Goal: Communication & Community: Answer question/provide support

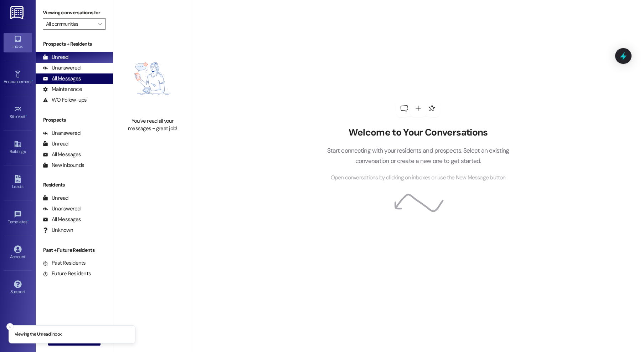
click at [65, 78] on div "All Messages" at bounding box center [62, 78] width 38 height 7
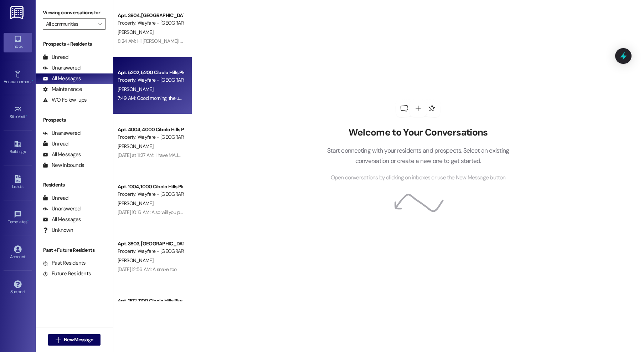
click at [145, 58] on div "Apt. 5202, [GEOGRAPHIC_DATA] Pky Property: Wayfare - [GEOGRAPHIC_DATA][PERSON_N…" at bounding box center [152, 85] width 78 height 57
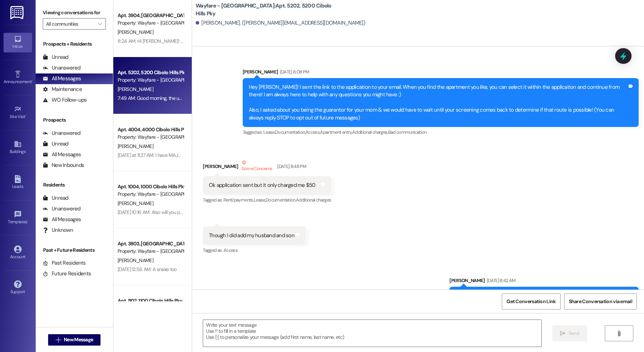
scroll to position [23850, 0]
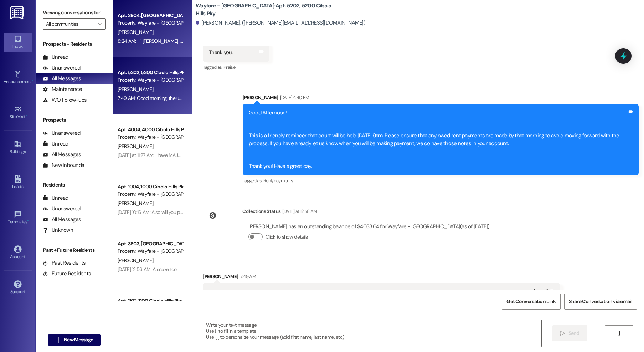
click at [122, 22] on div "Property: Wayfare - [GEOGRAPHIC_DATA]" at bounding box center [151, 22] width 66 height 7
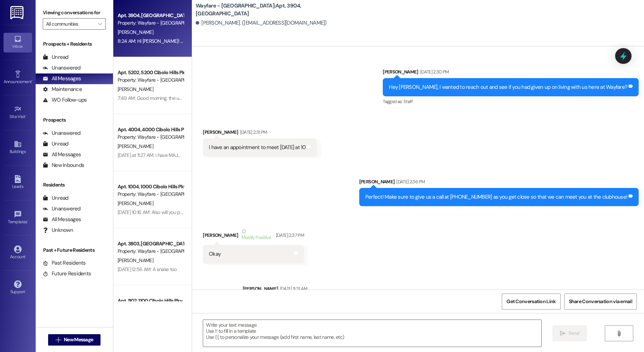
scroll to position [20416, 0]
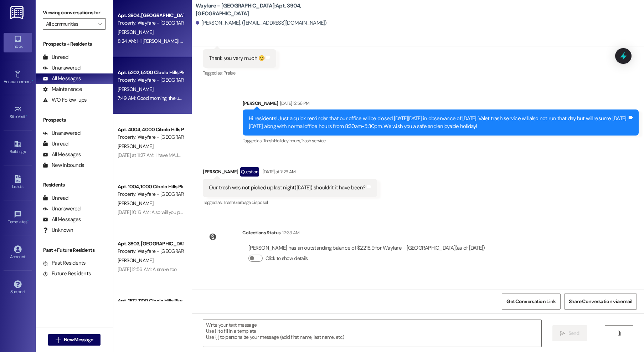
click at [121, 88] on span "[PERSON_NAME]" at bounding box center [136, 89] width 36 height 6
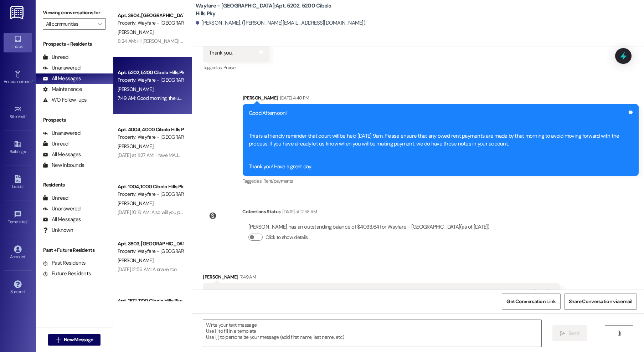
scroll to position [23850, 0]
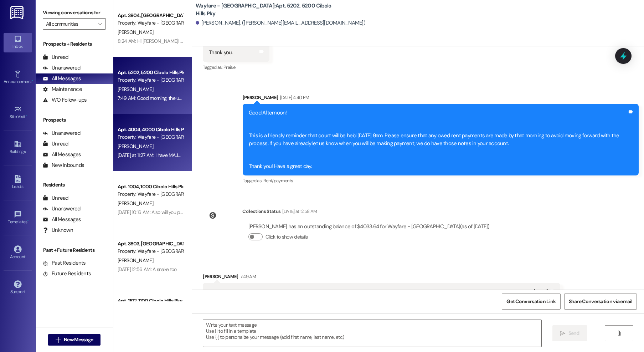
click at [126, 151] on div "[DATE] at 11:27 AM: I have MAJOR issues with portal. Please give me a call [DAT…" at bounding box center [150, 155] width 67 height 9
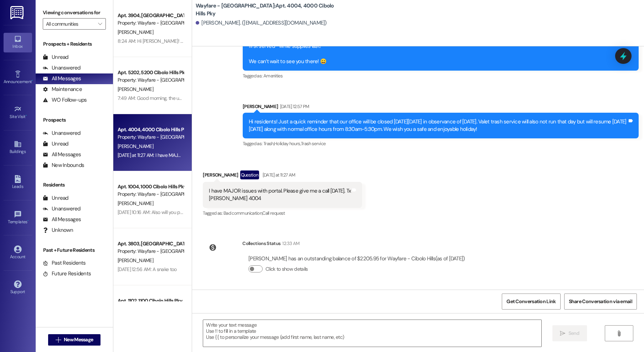
scroll to position [2961, 0]
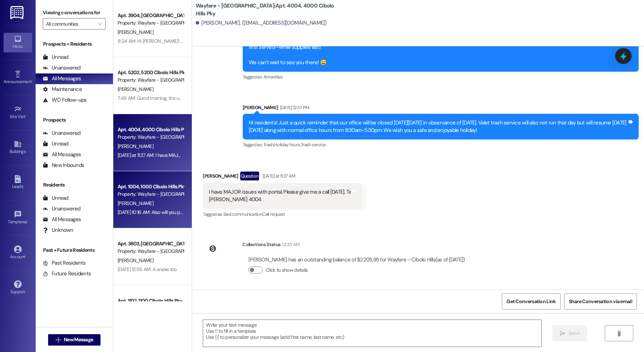
click at [141, 192] on div "Property: Wayfare - [GEOGRAPHIC_DATA]" at bounding box center [151, 193] width 66 height 7
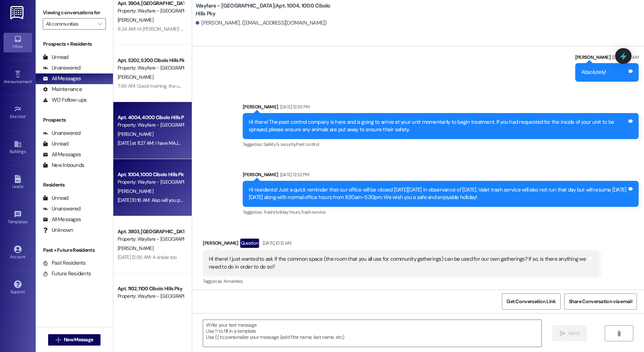
scroll to position [14, 0]
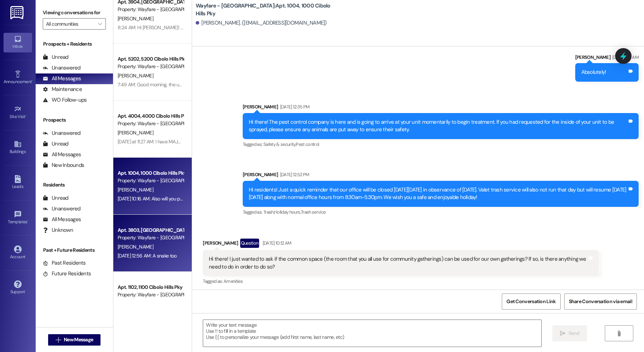
click at [153, 248] on div "[PERSON_NAME]" at bounding box center [150, 246] width 67 height 9
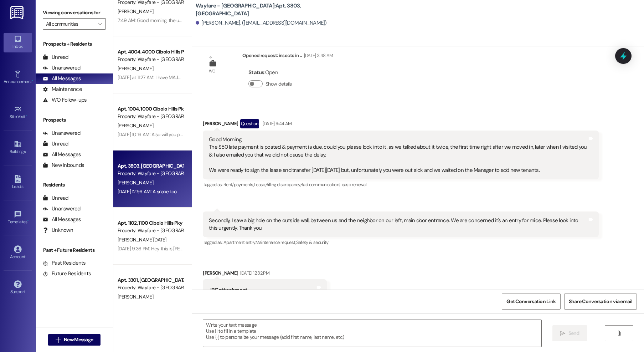
scroll to position [105, 0]
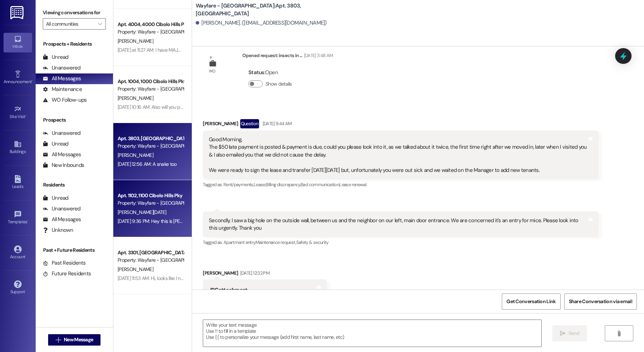
click at [157, 217] on div "[DATE] 9:36 PM: Hey this is [PERSON_NAME][DATE] I stopped by [DATE] to check to…" at bounding box center [150, 221] width 67 height 9
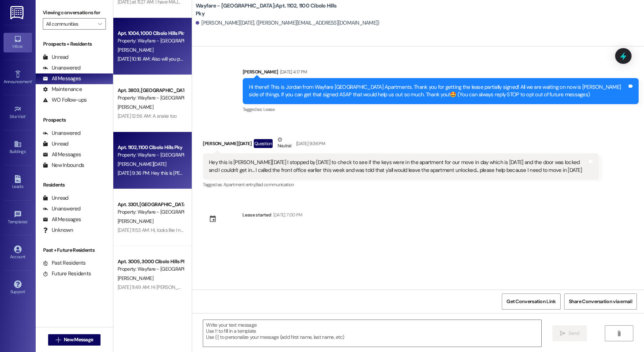
scroll to position [189, 0]
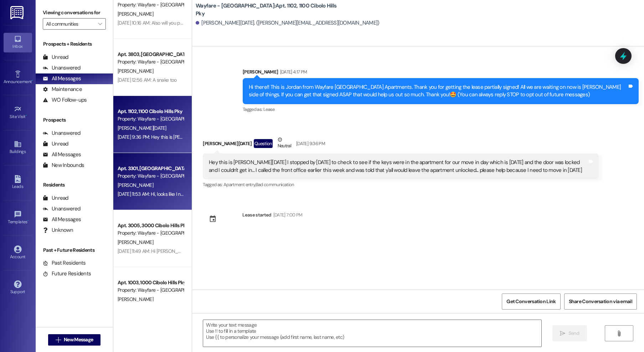
click at [164, 200] on div "Apt. 3301, [GEOGRAPHIC_DATA] Pky Property: Wayfare - [GEOGRAPHIC_DATA] [PERSON_…" at bounding box center [152, 181] width 78 height 57
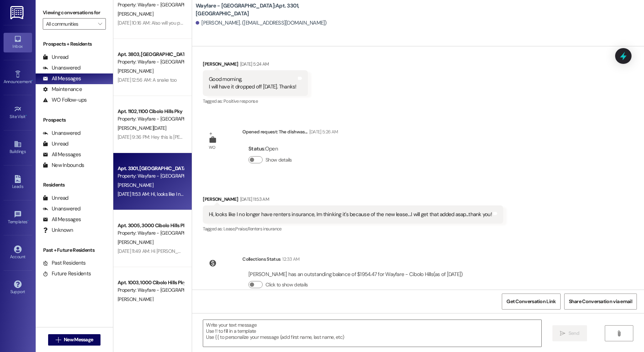
scroll to position [199, 0]
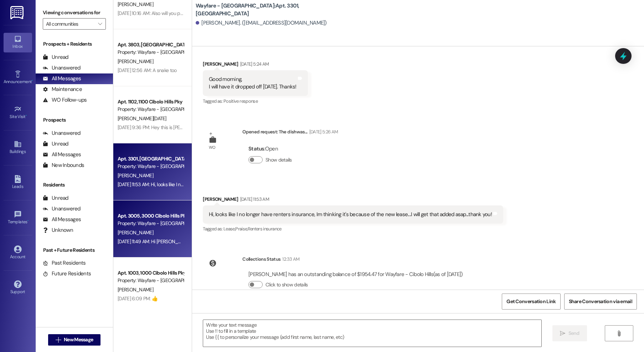
click at [153, 242] on div "[DATE] 11:49 AM: Hi [PERSON_NAME] Is [PERSON_NAME] from 3005 Do you have my mai…" at bounding box center [258, 241] width 281 height 6
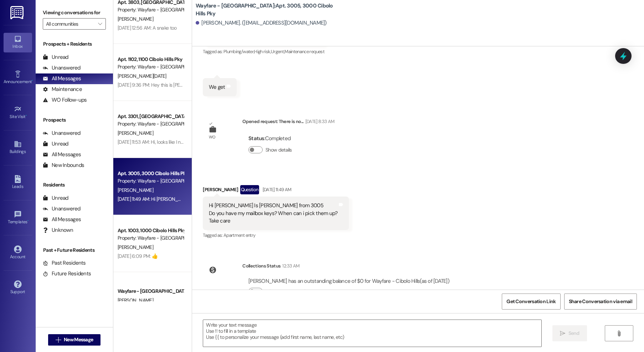
scroll to position [254, 0]
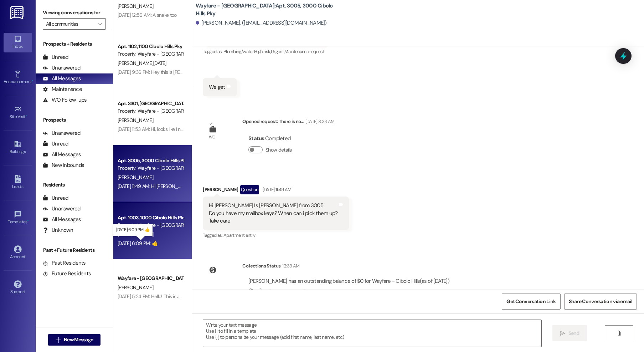
click at [153, 241] on div "[DATE] 6:09 PM: 👍 [DATE] 6:09 PM: 👍" at bounding box center [138, 243] width 40 height 6
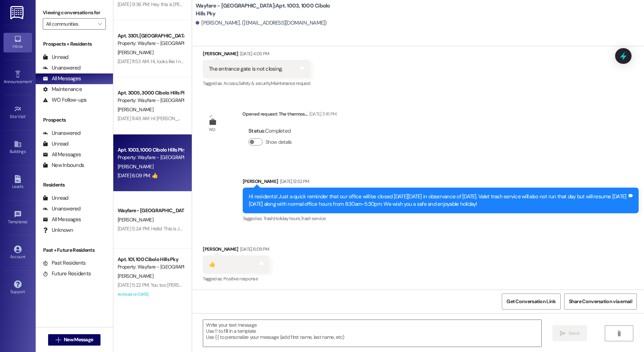
scroll to position [322, 0]
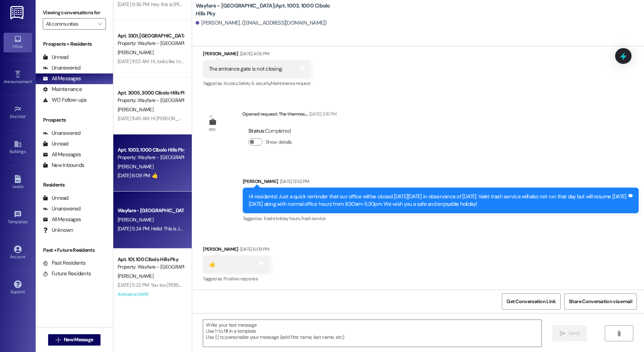
click at [146, 213] on div "Wayfare - [GEOGRAPHIC_DATA]" at bounding box center [151, 210] width 66 height 7
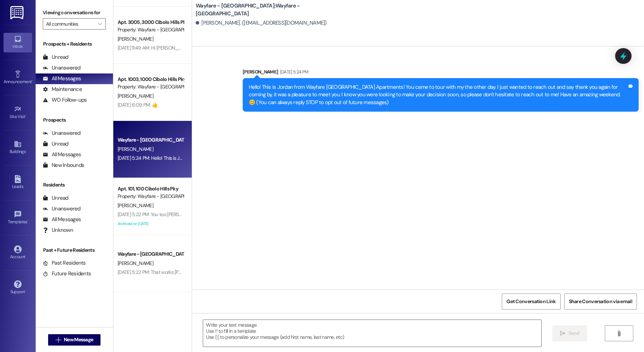
scroll to position [402, 0]
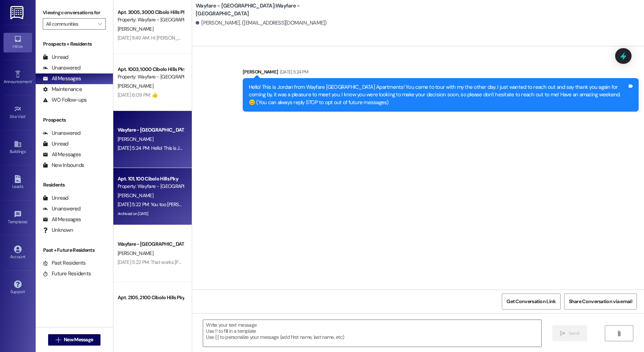
click at [147, 211] on div "Archived on [DATE]" at bounding box center [150, 213] width 67 height 9
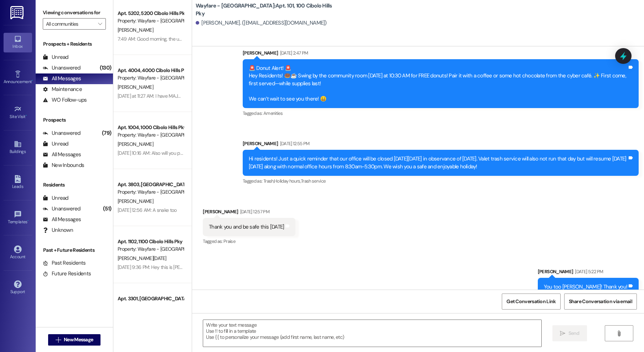
scroll to position [69, 0]
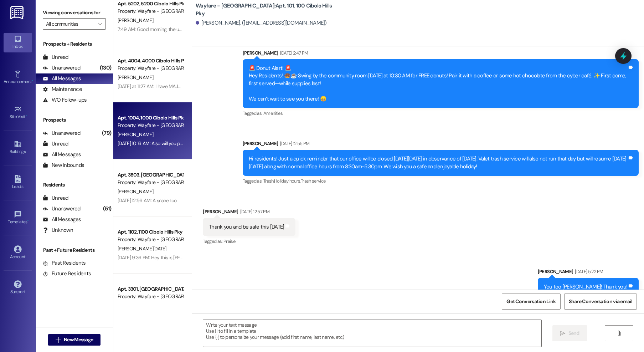
click at [154, 118] on div "Apt. 1004, 1000 Cibolo Hills Pky" at bounding box center [151, 117] width 66 height 7
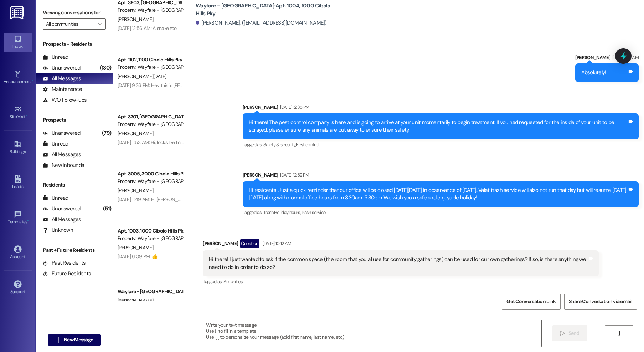
scroll to position [300, 0]
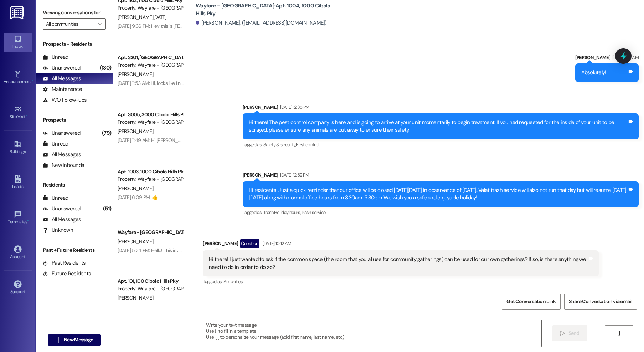
click at [153, 116] on div "Apt. 3005, 3000 Cibolo Hills Pky" at bounding box center [151, 114] width 66 height 7
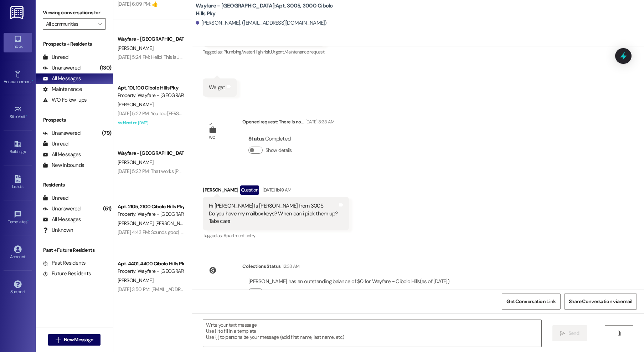
scroll to position [534, 0]
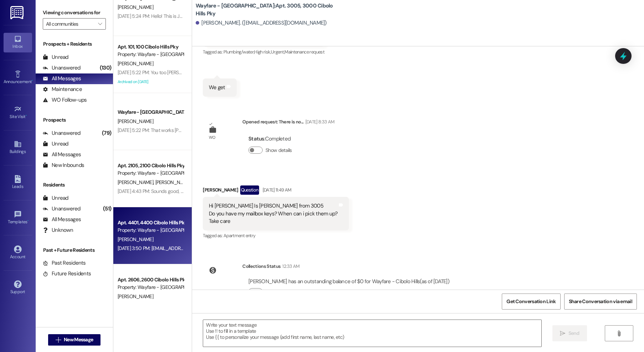
click at [138, 226] on div "Property: Wayfare - [GEOGRAPHIC_DATA]" at bounding box center [151, 229] width 66 height 7
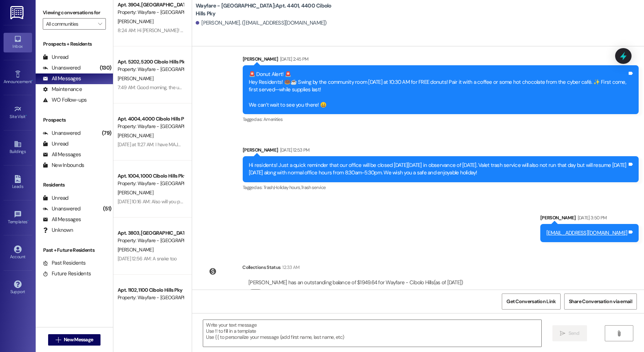
scroll to position [0, 0]
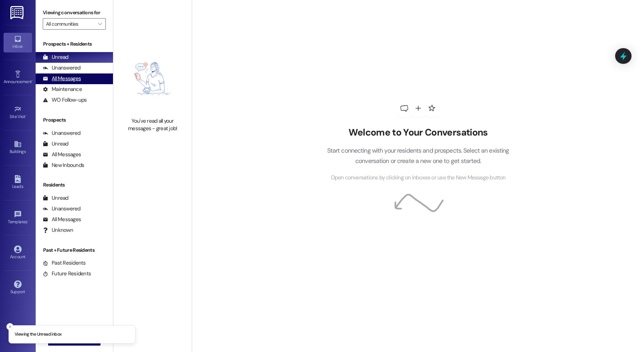
click at [76, 80] on div "All Messages" at bounding box center [62, 78] width 38 height 7
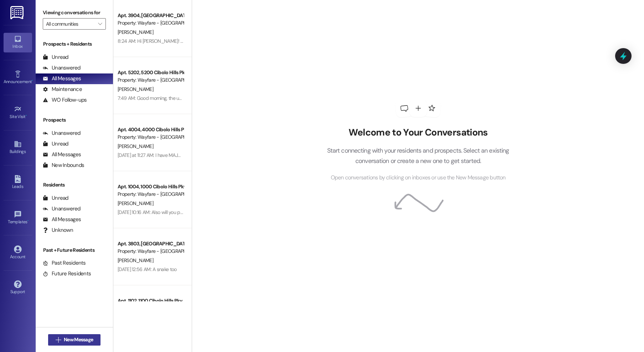
click at [81, 335] on button " New Message" at bounding box center [74, 339] width 53 height 11
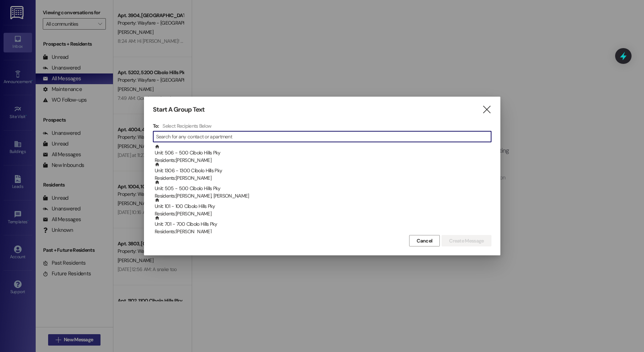
type input "o"
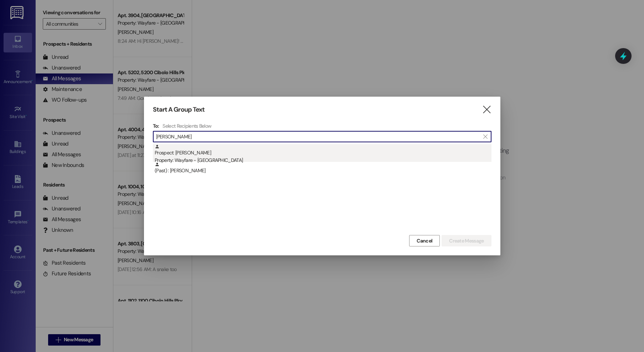
type input "johnston"
click at [233, 161] on div "Property: Wayfare - [GEOGRAPHIC_DATA]" at bounding box center [323, 159] width 337 height 7
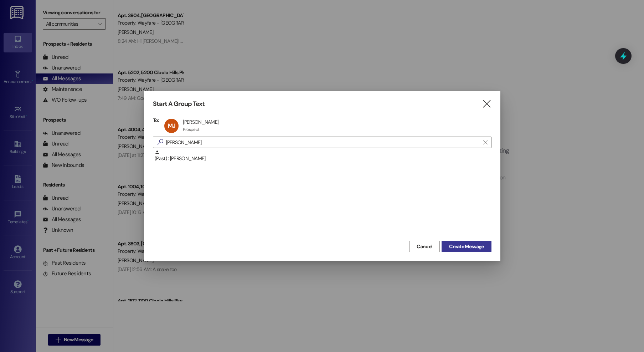
click at [460, 248] on span "Create Message" at bounding box center [466, 246] width 35 height 7
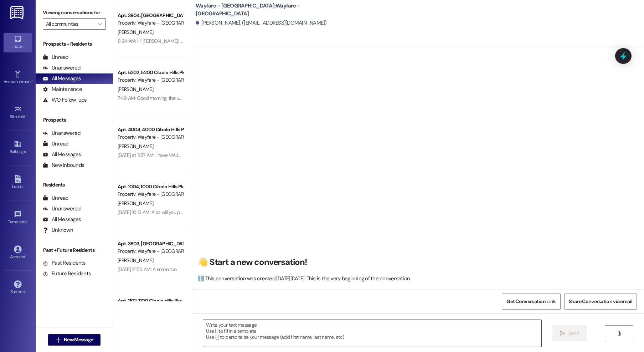
click at [376, 338] on textarea at bounding box center [372, 333] width 338 height 27
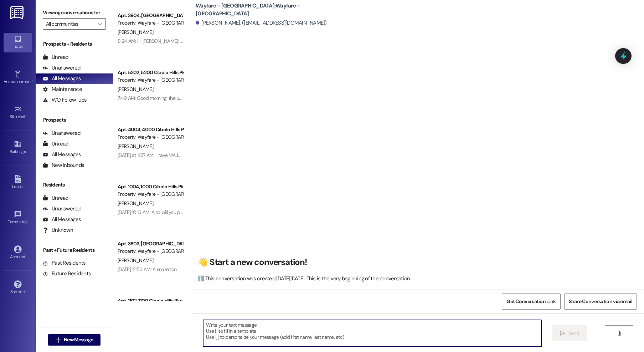
paste textarea "Hi there! My name is ____ and I'm one of the leasing agents here at Wayfare Cib…"
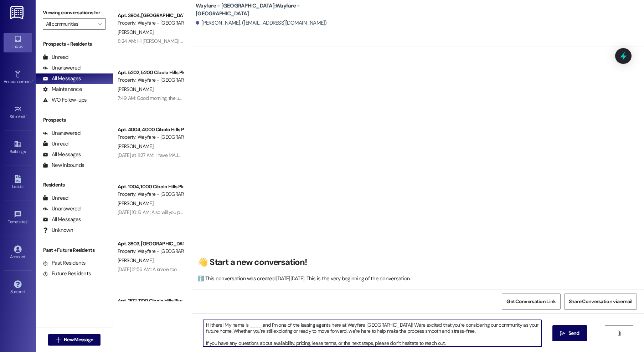
drag, startPoint x: 256, startPoint y: 326, endPoint x: 244, endPoint y: 326, distance: 12.1
click at [244, 326] on textarea "Hi there! My name is ____ and I'm one of the leasing agents here at Wayfare Cib…" at bounding box center [372, 333] width 338 height 27
drag, startPoint x: 443, startPoint y: 335, endPoint x: 166, endPoint y: 316, distance: 277.5
click at [124, 307] on div "Apt. 3904, 3900 Cibolo Hills Pky Property: Wayfare - Cibolo Hills J. Ferguson 8…" at bounding box center [378, 176] width 531 height 352
type textarea "Hi there! My name is Jordan and I'm one of the leasing agents here at Wayfare C…"
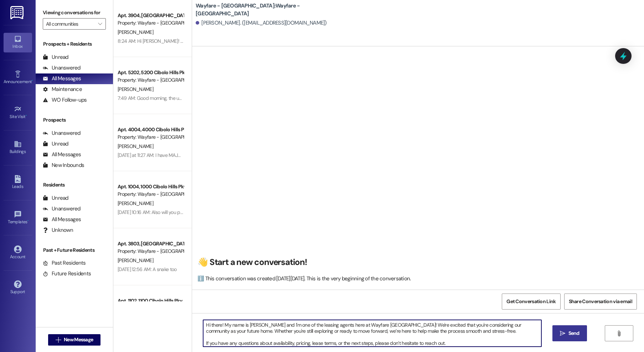
click at [559, 334] on span " Send" at bounding box center [569, 332] width 22 height 7
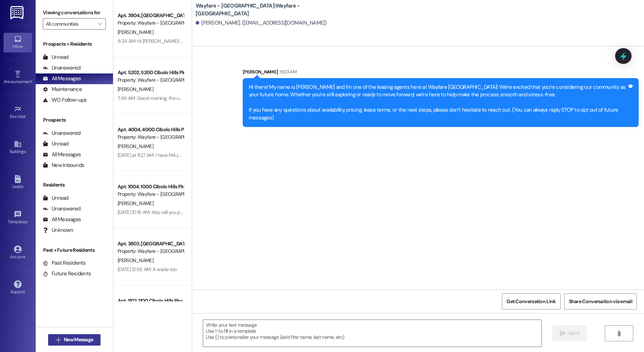
click at [67, 343] on span "New Message" at bounding box center [78, 339] width 29 height 7
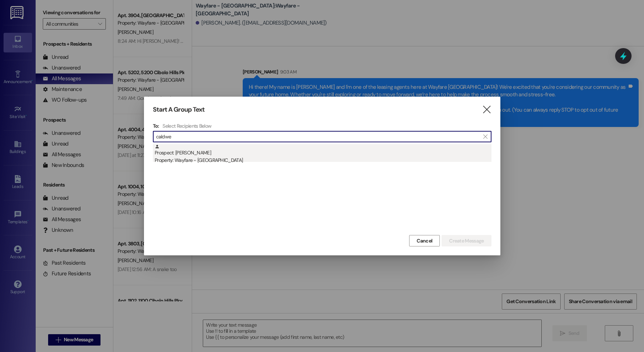
type input "caldwe"
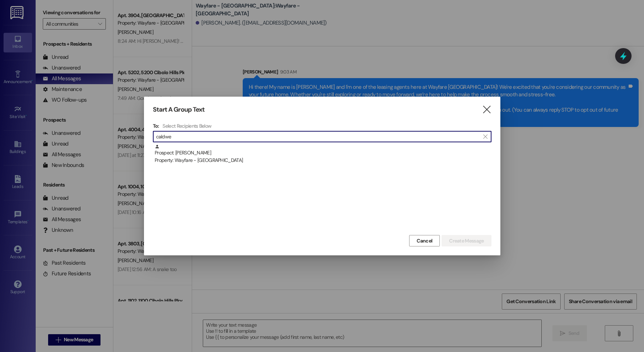
drag, startPoint x: 238, startPoint y: 156, endPoint x: 242, endPoint y: 157, distance: 3.6
click at [238, 157] on div "Property: Wayfare - [GEOGRAPHIC_DATA]" at bounding box center [323, 159] width 337 height 7
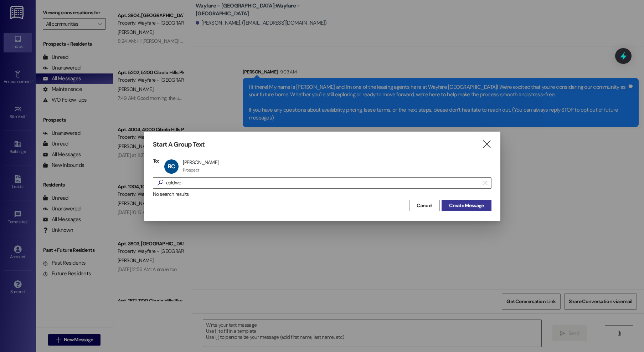
click at [446, 208] on button "Create Message" at bounding box center [466, 205] width 50 height 11
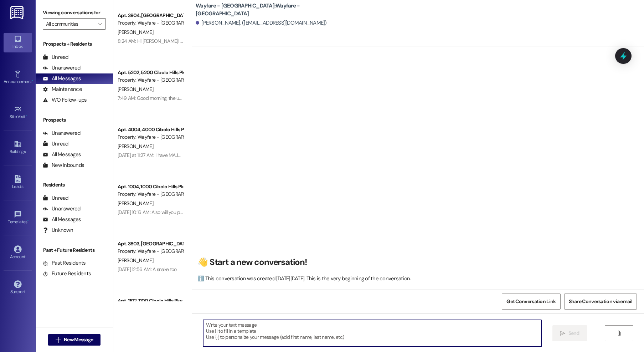
paste textarea "Hi there! My name is Jordan and I'm one of the leasing agents here at Wayfare C…"
type textarea "Hi there! My name is Jordan and I'm one of the leasing agents here at Wayfare C…"
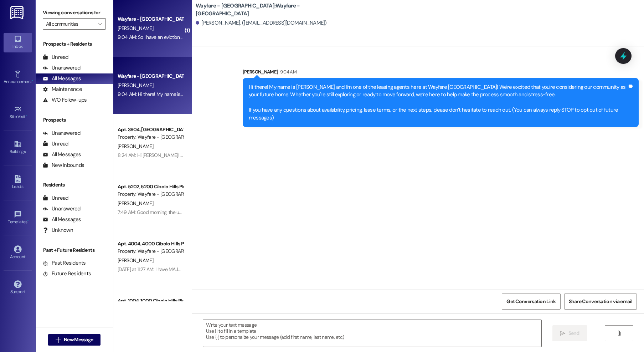
click at [136, 51] on div "Wayfare - Cibolo Hills Prospect M. Johnston 9:04 AM: So I have an eviction on m…" at bounding box center [152, 28] width 78 height 57
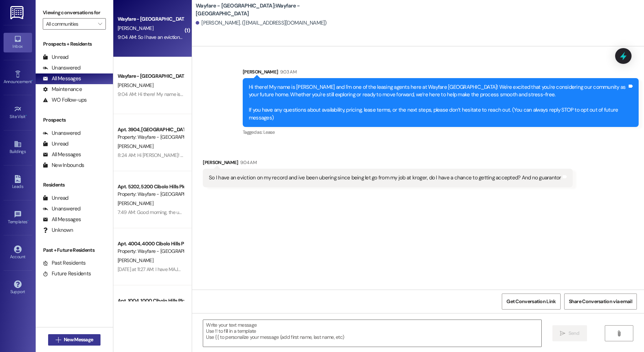
click at [75, 341] on span "New Message" at bounding box center [78, 339] width 29 height 7
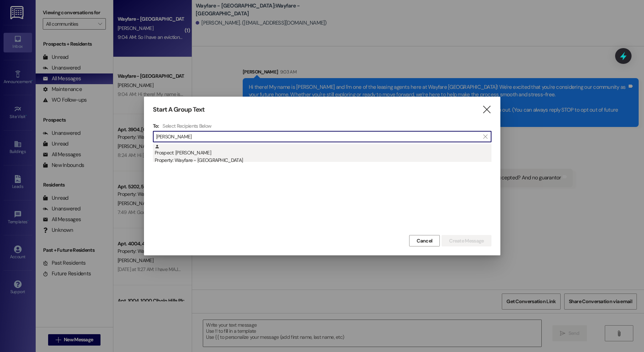
type input "moser"
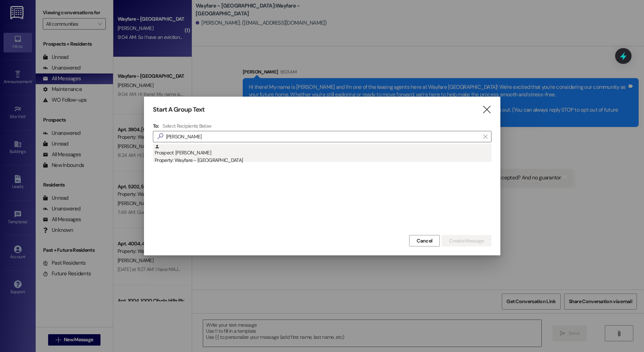
click at [260, 160] on div "Property: Wayfare - [GEOGRAPHIC_DATA]" at bounding box center [323, 159] width 337 height 7
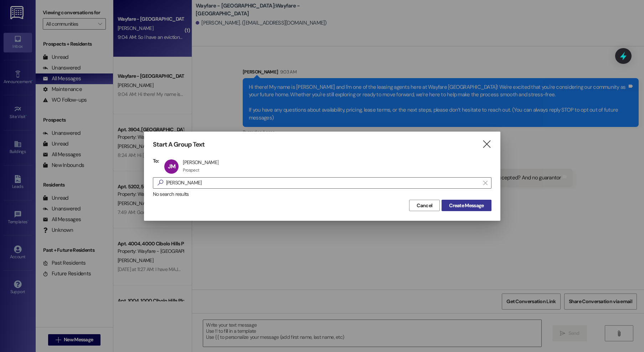
click at [452, 209] on span "Create Message" at bounding box center [466, 205] width 35 height 7
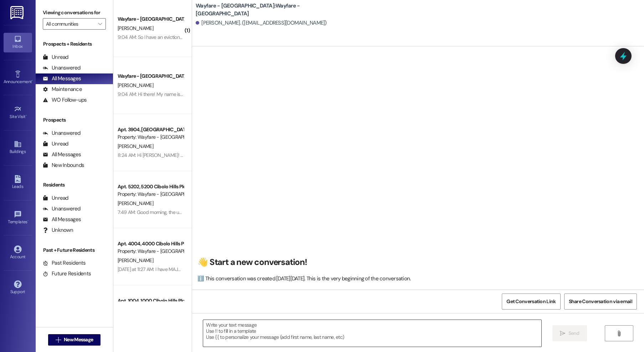
click at [369, 338] on textarea at bounding box center [372, 333] width 338 height 27
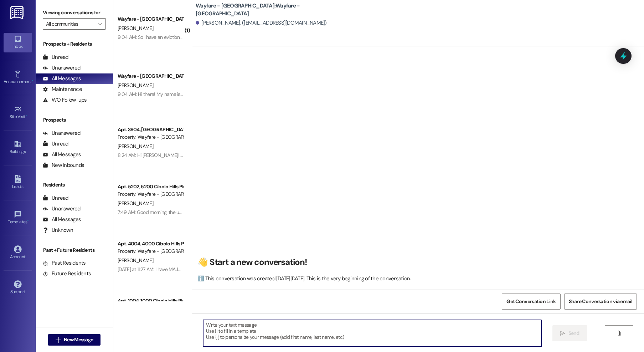
paste textarea "Hi there! My name is Jordan and I'm one of the leasing agents here at Wayfare C…"
type textarea "Hi there! My name is Jordan and I'm one of the leasing agents here at Wayfare C…"
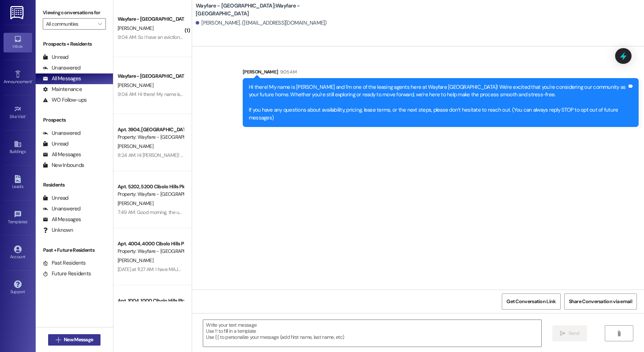
click at [56, 334] on button " New Message" at bounding box center [74, 339] width 53 height 11
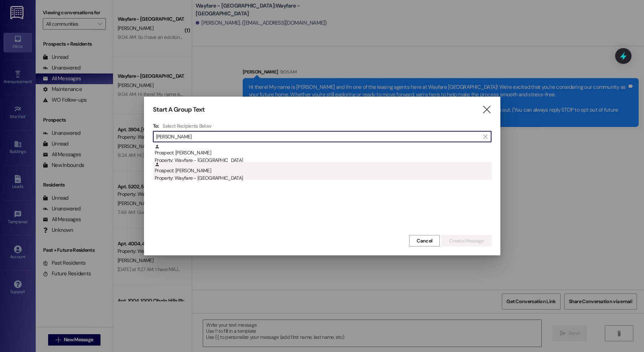
type input "simon"
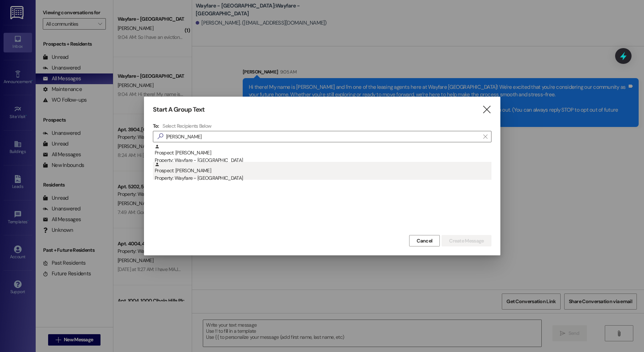
click at [200, 181] on div "Property: Wayfare - [GEOGRAPHIC_DATA]" at bounding box center [323, 177] width 337 height 7
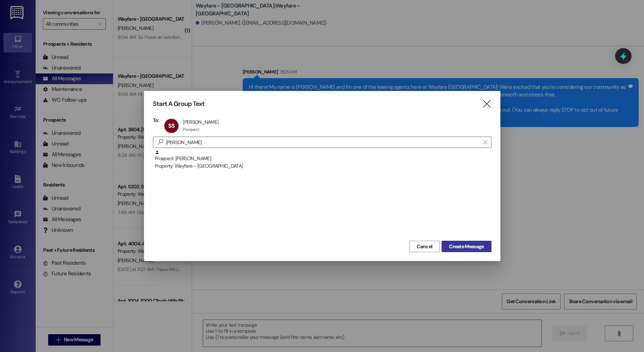
click at [463, 248] on span "Create Message" at bounding box center [466, 246] width 35 height 7
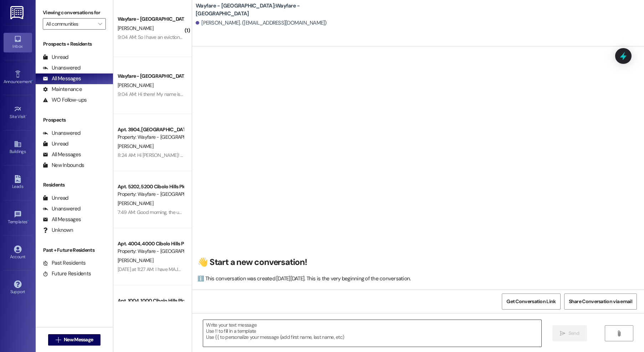
click at [298, 329] on textarea at bounding box center [372, 333] width 338 height 27
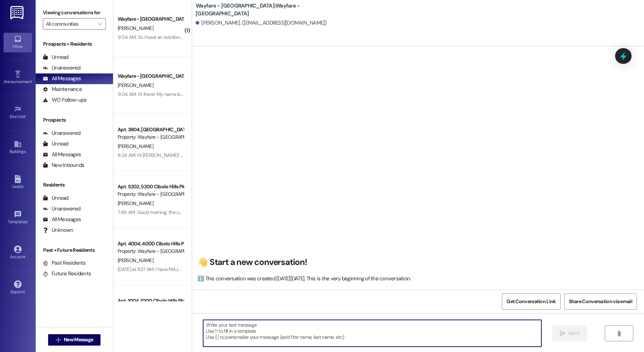
paste textarea "Hi there! My name is Jordan and I'm one of the leasing agents here at Wayfare C…"
type textarea "Hi there! My name is Jordan and I'm one of the leasing agents here at Wayfare C…"
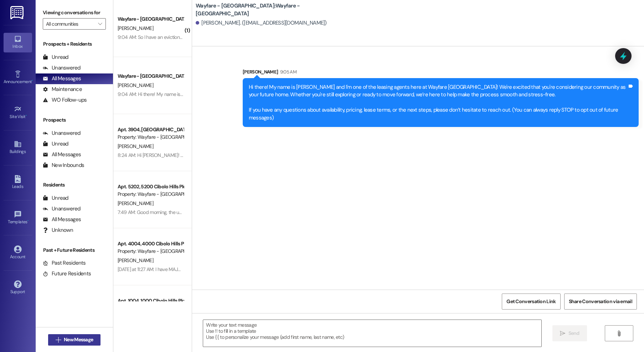
click at [67, 340] on span "New Message" at bounding box center [78, 339] width 29 height 7
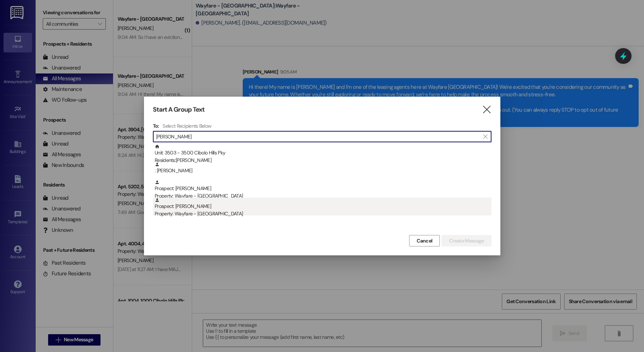
type input "matthews"
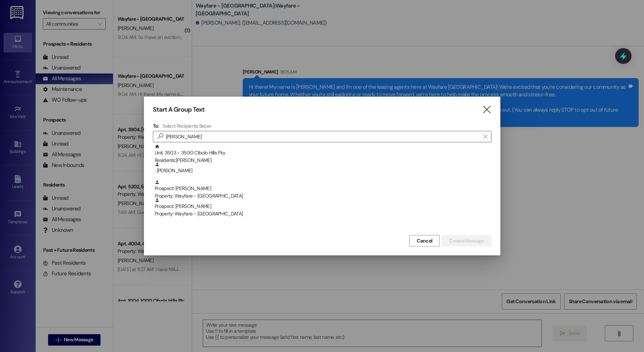
click at [239, 215] on div "Property: Wayfare - [GEOGRAPHIC_DATA]" at bounding box center [323, 213] width 337 height 7
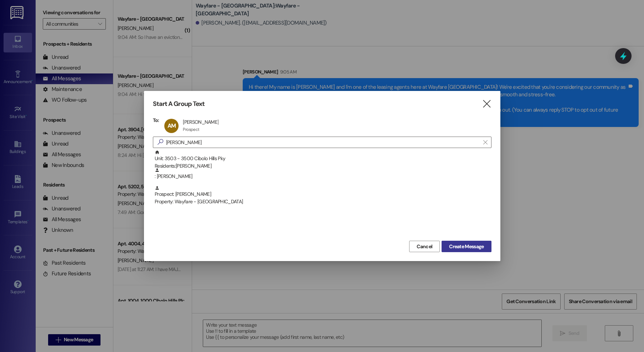
click at [458, 244] on span "Create Message" at bounding box center [466, 246] width 35 height 7
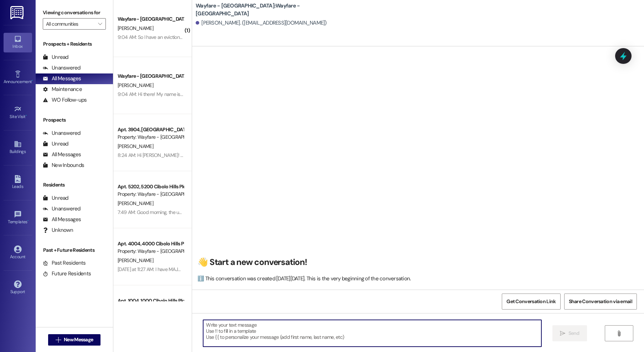
paste textarea "Hi there! My name is Jordan and I'm one of the leasing agents here at Wayfare C…"
type textarea "Hi there! My name is Jordan and I'm one of the leasing agents here at Wayfare C…"
